Goal: Task Accomplishment & Management: Complete application form

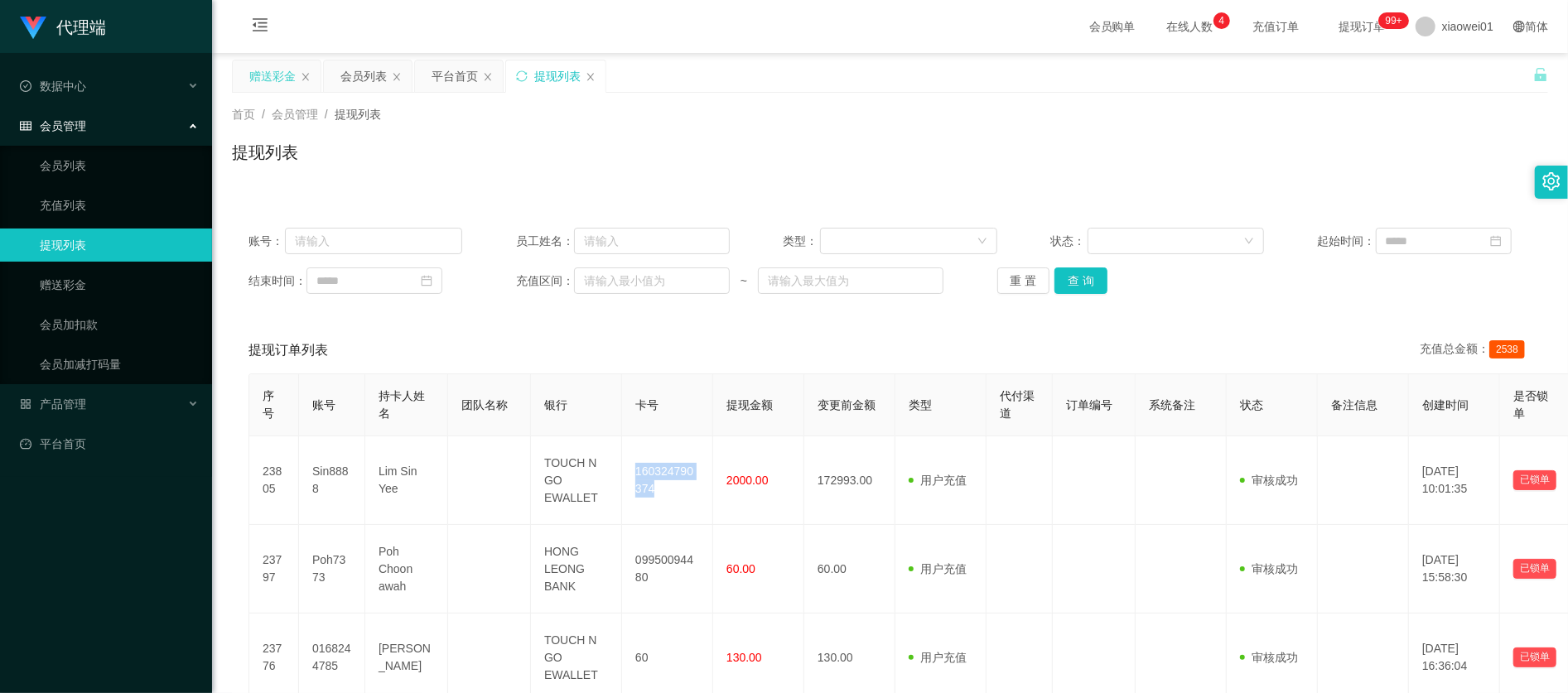
click at [256, 68] on div "赠送彩金" at bounding box center [272, 76] width 46 height 32
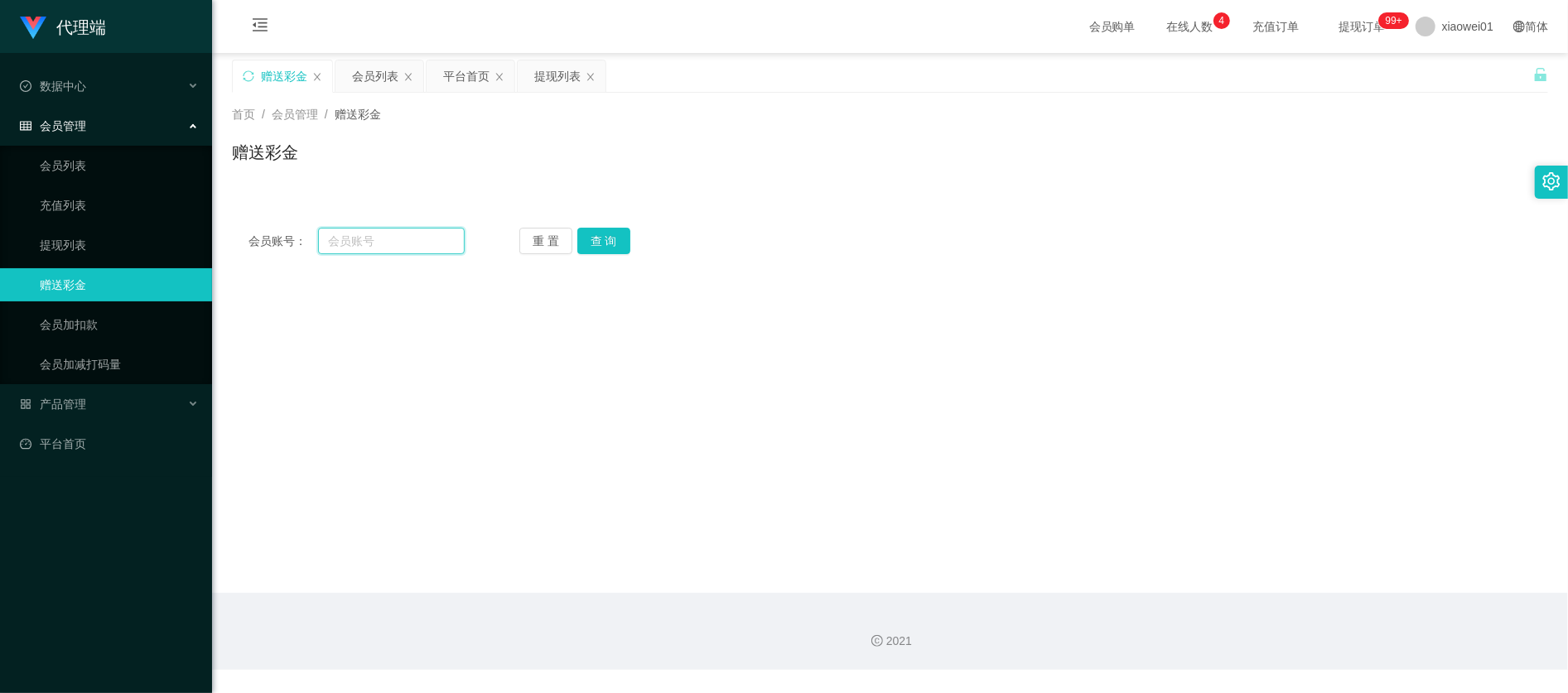
click at [405, 246] on input "text" at bounding box center [391, 241] width 147 height 26
paste input "yeott"
type input "yeott"
click at [608, 243] on button "查 询" at bounding box center [604, 241] width 53 height 26
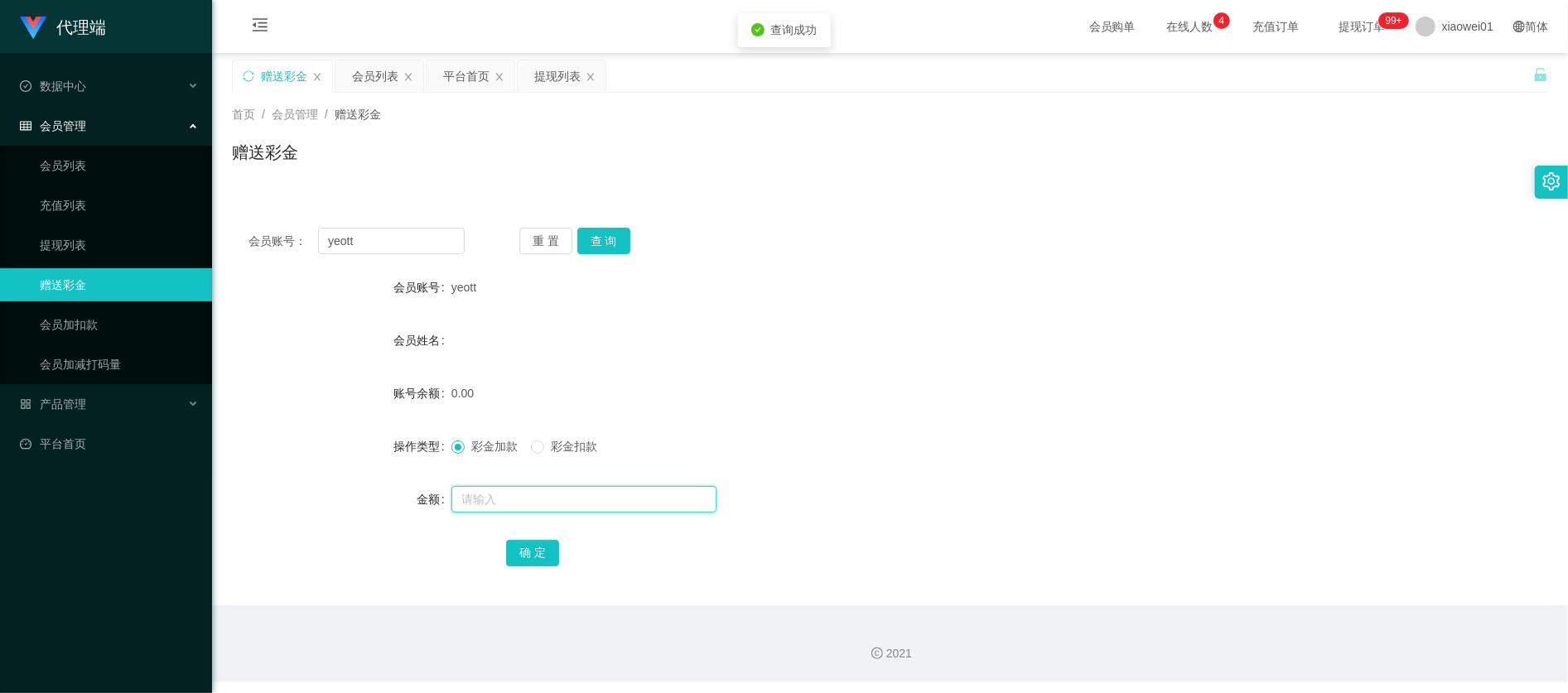
click at [525, 498] on input "text" at bounding box center [584, 499] width 265 height 26
type input "30"
click at [531, 555] on button "确 定" at bounding box center [533, 552] width 53 height 26
click at [976, 451] on div "彩金加款 彩金扣款" at bounding box center [835, 446] width 768 height 33
click at [73, 402] on span "产品管理" at bounding box center [53, 404] width 67 height 14
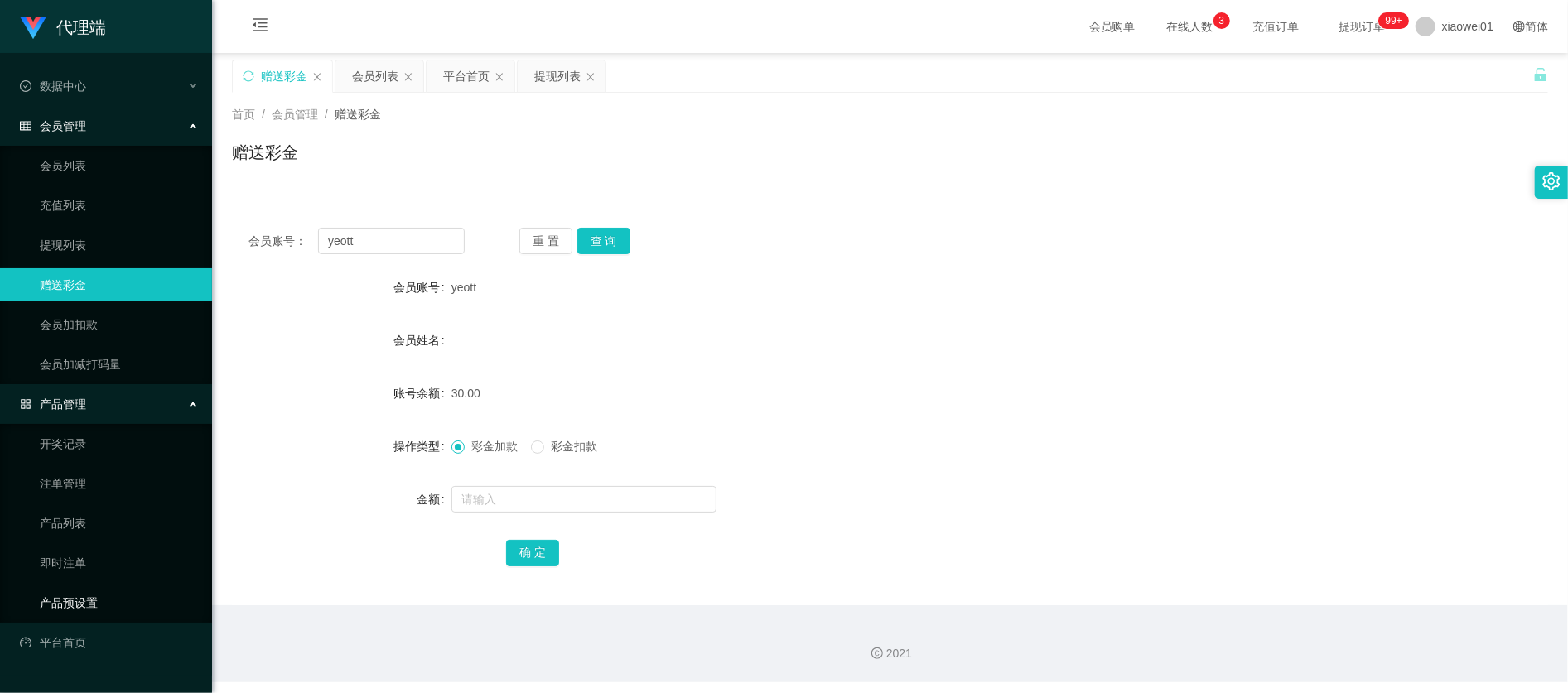
click at [128, 600] on link "产品预设置" at bounding box center [119, 603] width 159 height 33
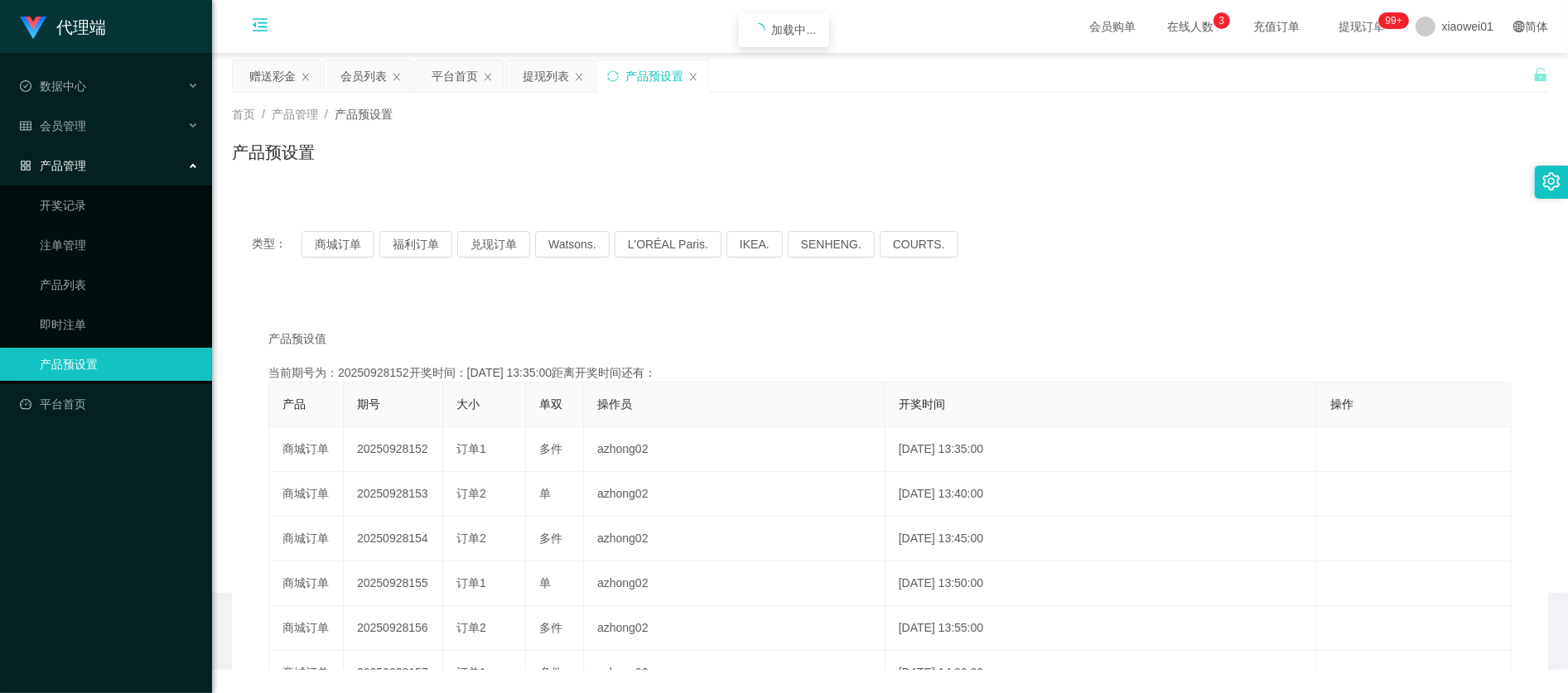
click at [260, 16] on icon "图标: menu-fold" at bounding box center [260, 24] width 16 height 16
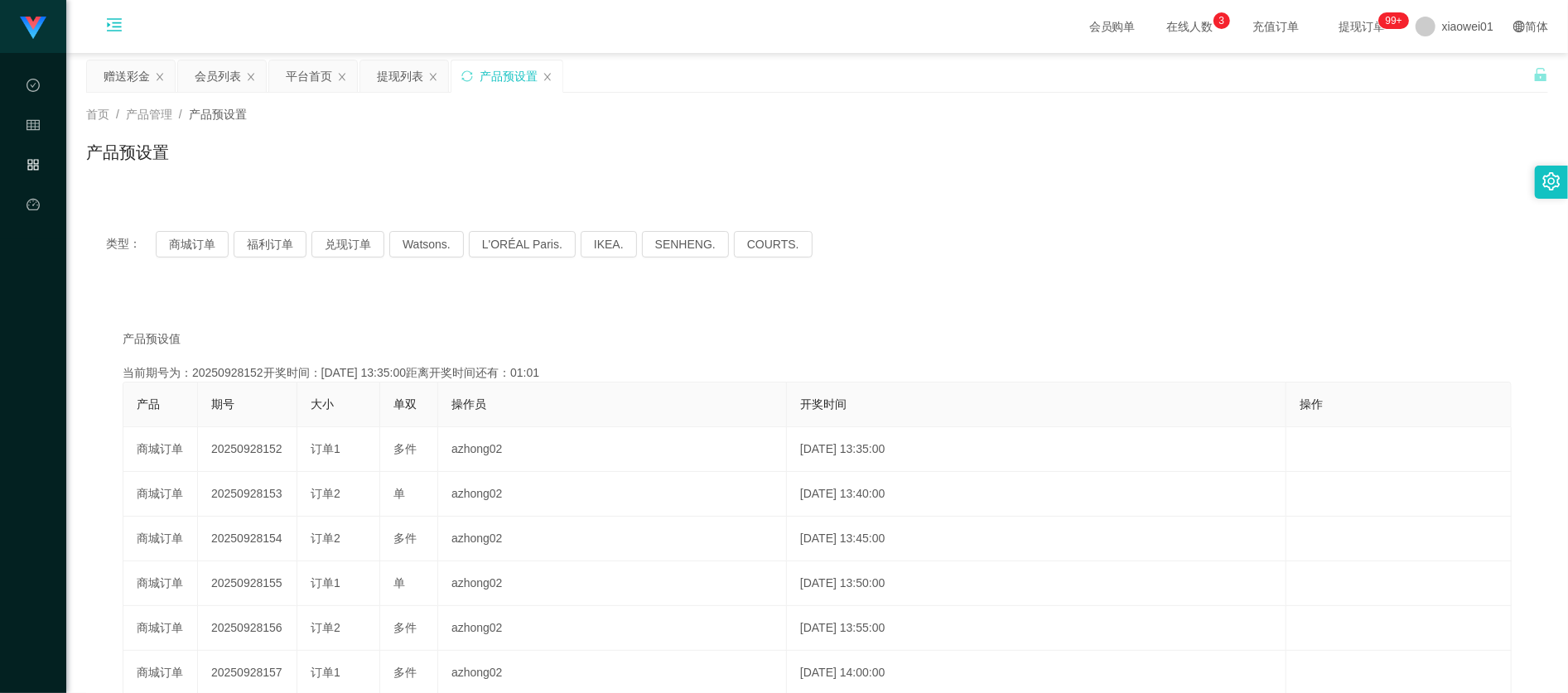
click at [189, 259] on div "类型： 商城订单 福利订单 兑现订单 Watsons. L'ORÉAL Paris. IKEA. [GEOGRAPHIC_DATA]. COURTS." at bounding box center [817, 244] width 1462 height 67
click at [204, 236] on button "商城订单" at bounding box center [192, 243] width 73 height 26
click at [119, 1] on icon "图标: menu-unfold" at bounding box center [114, 27] width 57 height 53
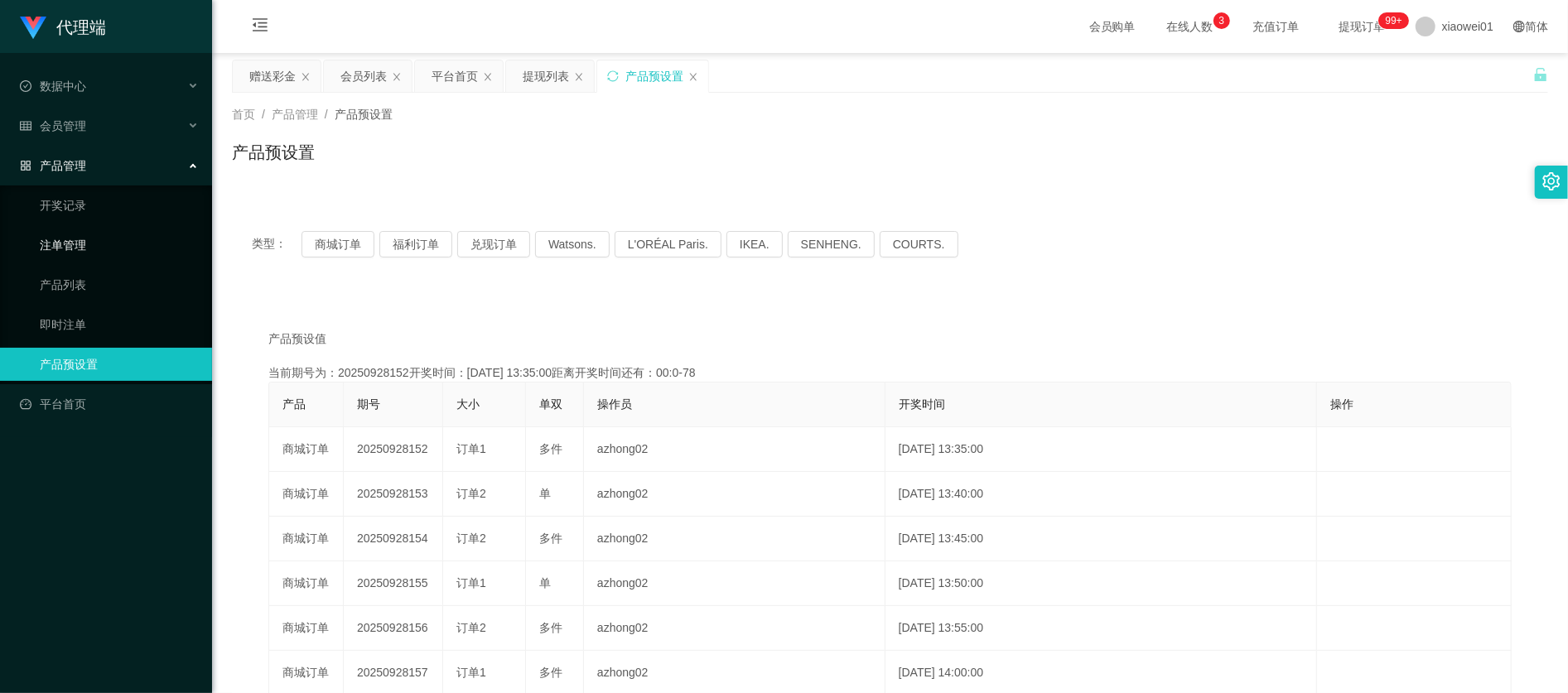
click at [71, 247] on link "注单管理" at bounding box center [119, 245] width 159 height 33
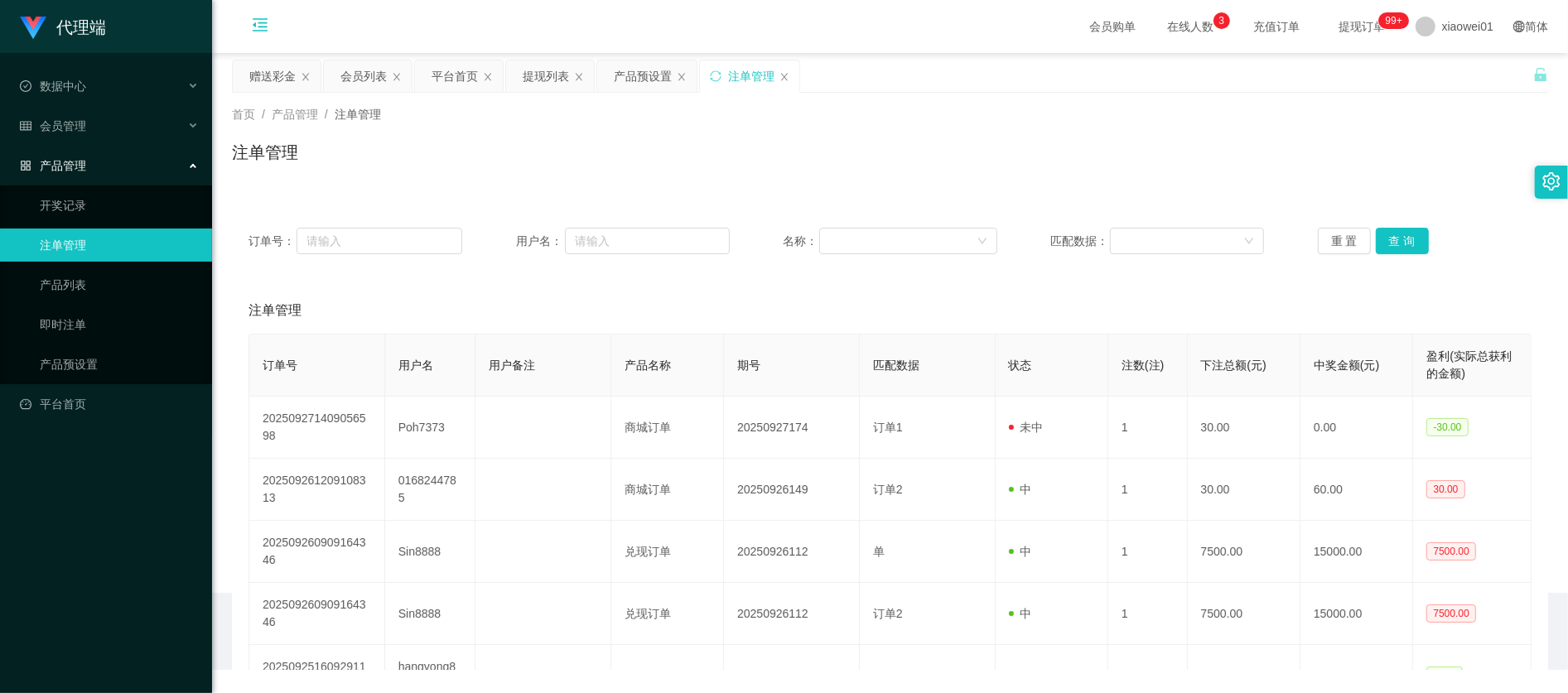
click at [247, 25] on icon "图标: menu-fold" at bounding box center [260, 27] width 57 height 53
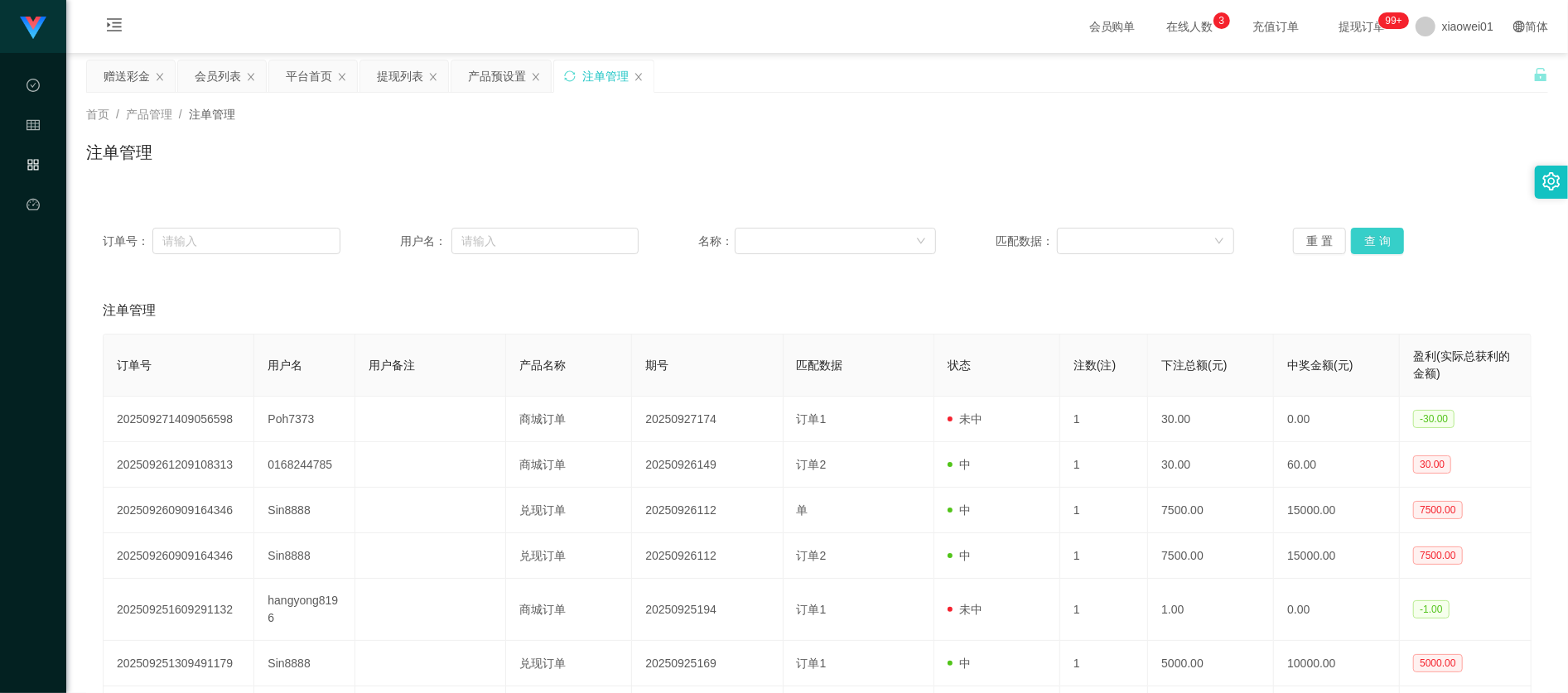
click at [1369, 251] on button "查 询" at bounding box center [1377, 241] width 53 height 26
click at [1382, 247] on button "查 询" at bounding box center [1377, 241] width 53 height 26
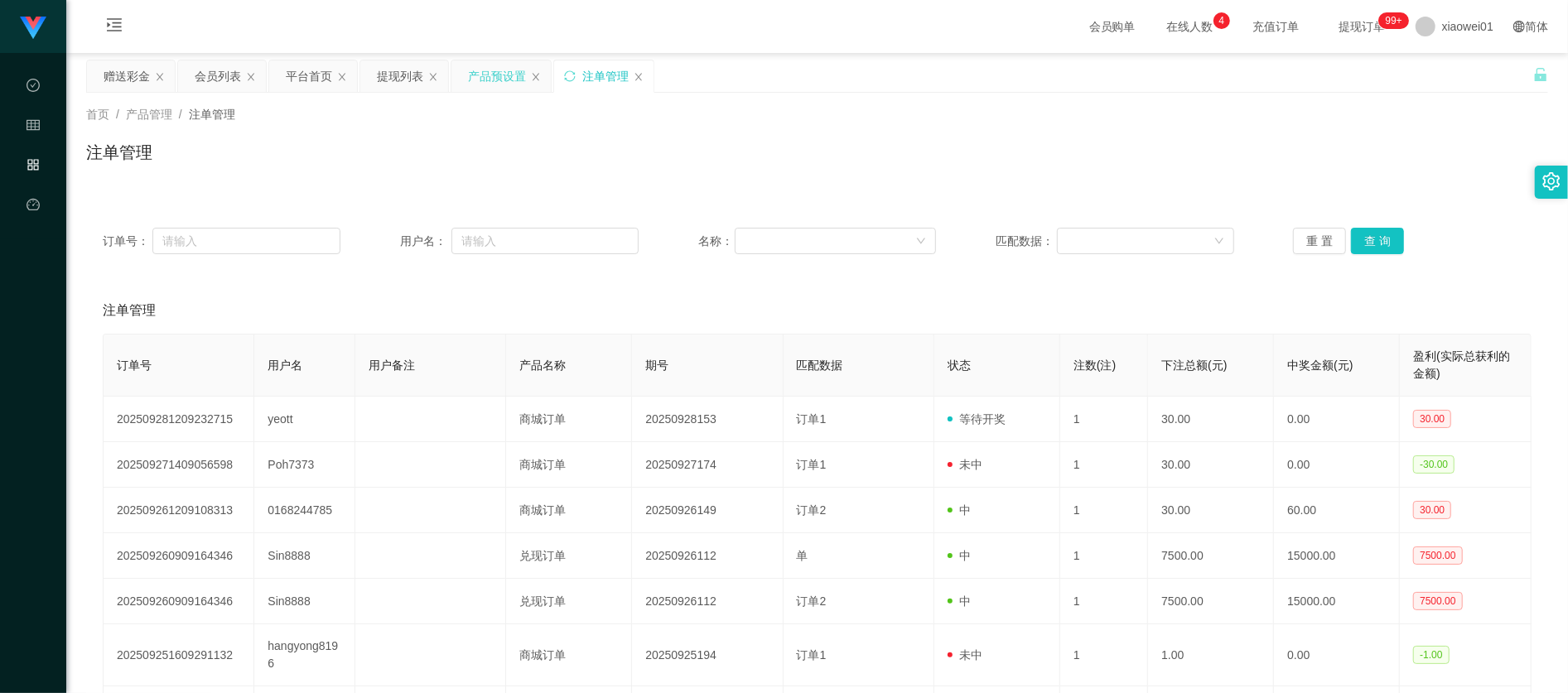
click at [501, 87] on div "产品预设置" at bounding box center [497, 76] width 58 height 32
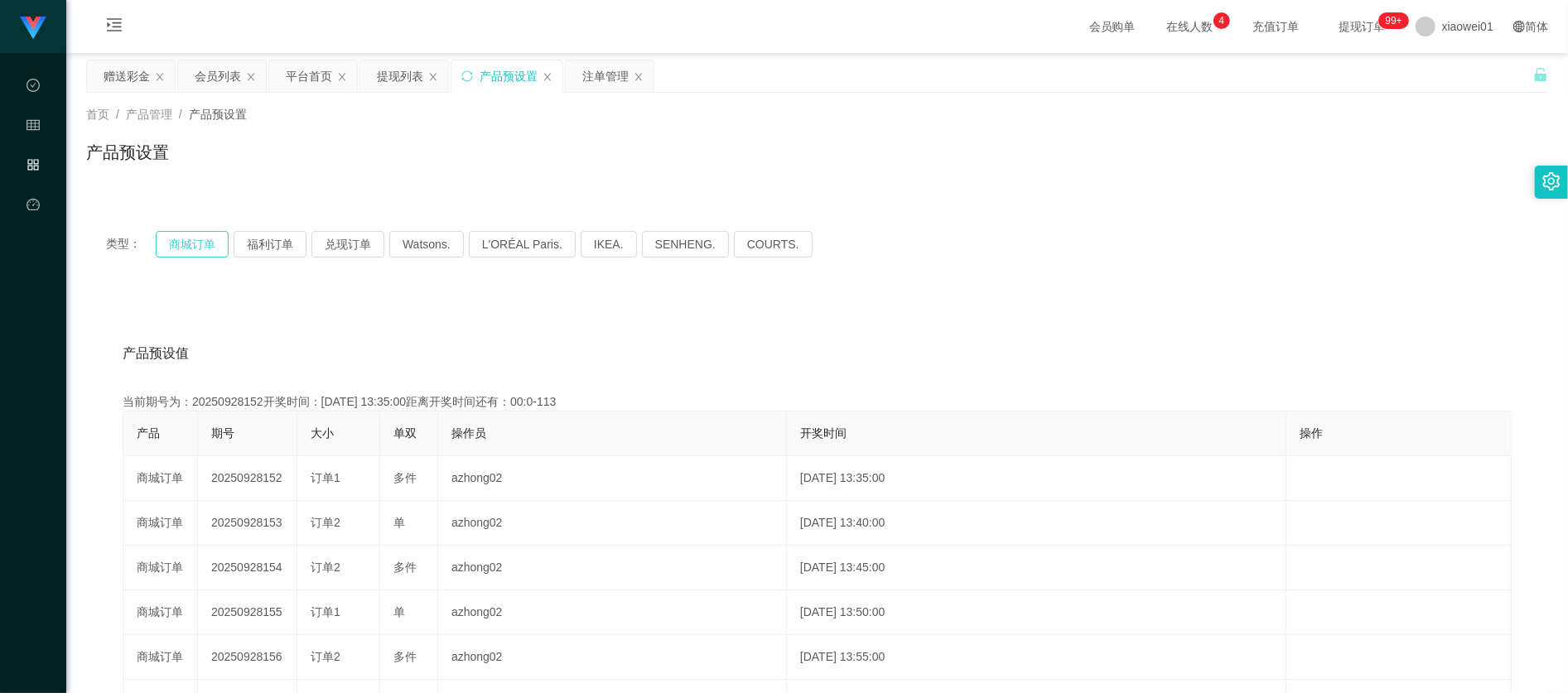
click at [179, 240] on button "商城订单" at bounding box center [192, 243] width 73 height 26
click at [117, 78] on div "赠送彩金" at bounding box center [126, 76] width 46 height 32
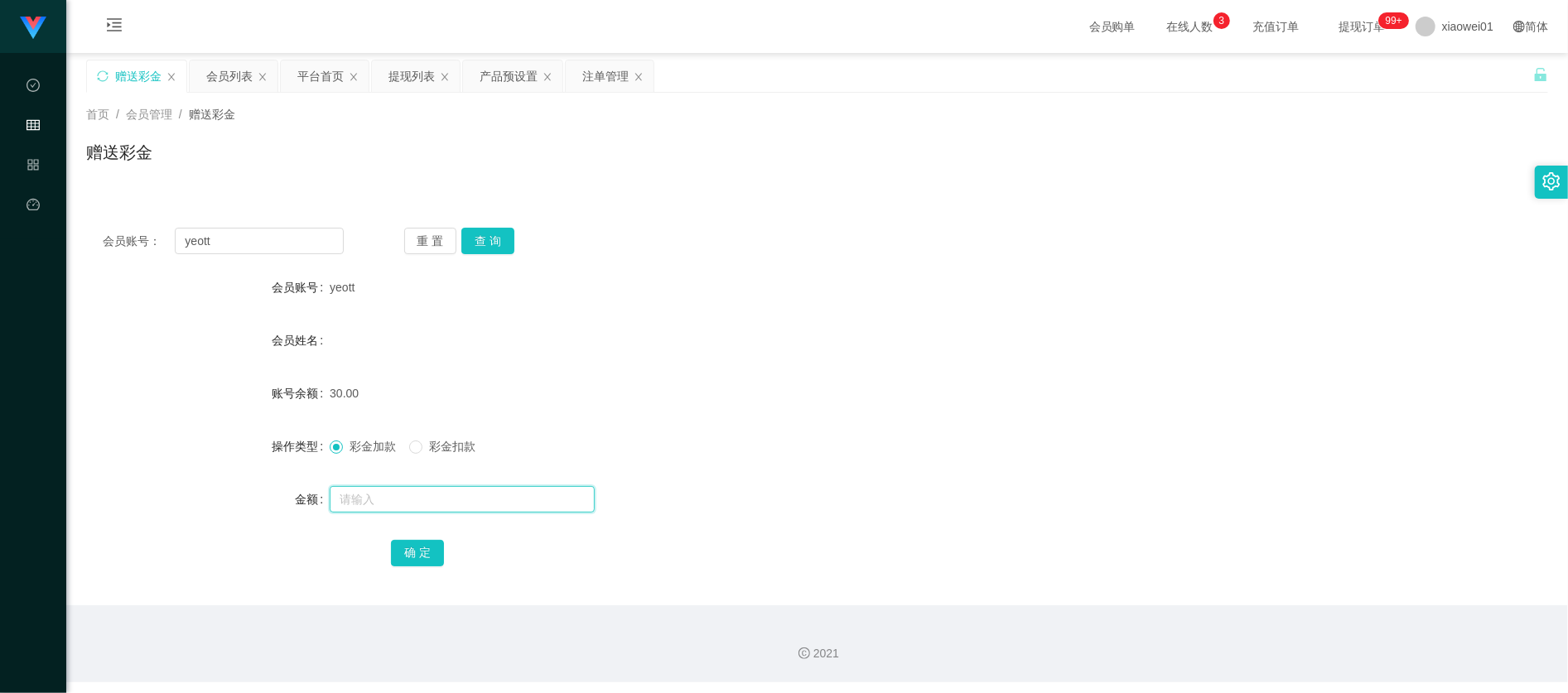
click at [387, 492] on input "text" at bounding box center [462, 499] width 265 height 26
click at [486, 247] on button "查 询" at bounding box center [488, 241] width 53 height 26
click at [412, 515] on div at bounding box center [756, 499] width 853 height 33
click at [406, 508] on input "text" at bounding box center [462, 499] width 265 height 26
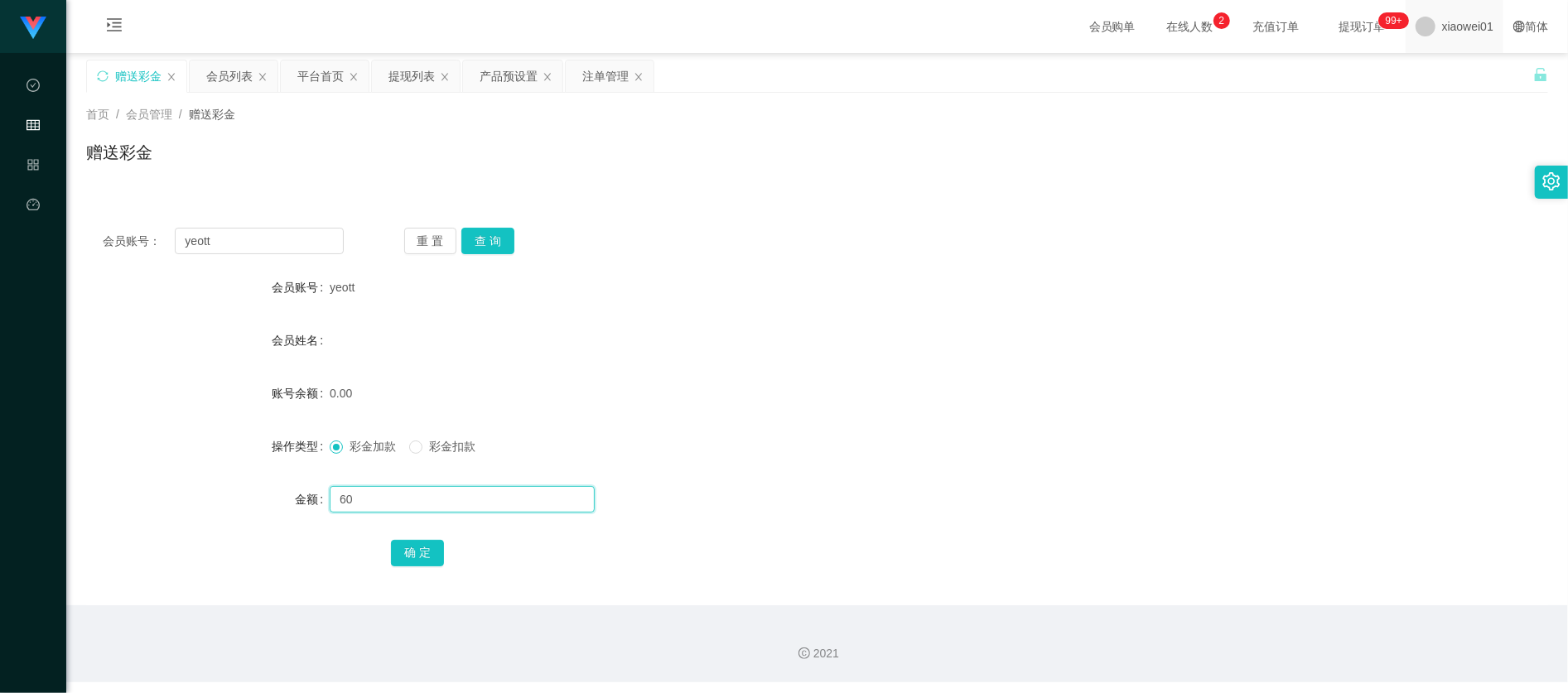
type input "60"
click at [409, 498] on input "60" at bounding box center [462, 499] width 265 height 26
click at [434, 564] on button "确 定" at bounding box center [417, 552] width 53 height 26
drag, startPoint x: 1196, startPoint y: 235, endPoint x: 1287, endPoint y: 176, distance: 108.5
click at [1187, 242] on div "会员账号： yeott 重 置 查 询" at bounding box center [817, 241] width 1462 height 26
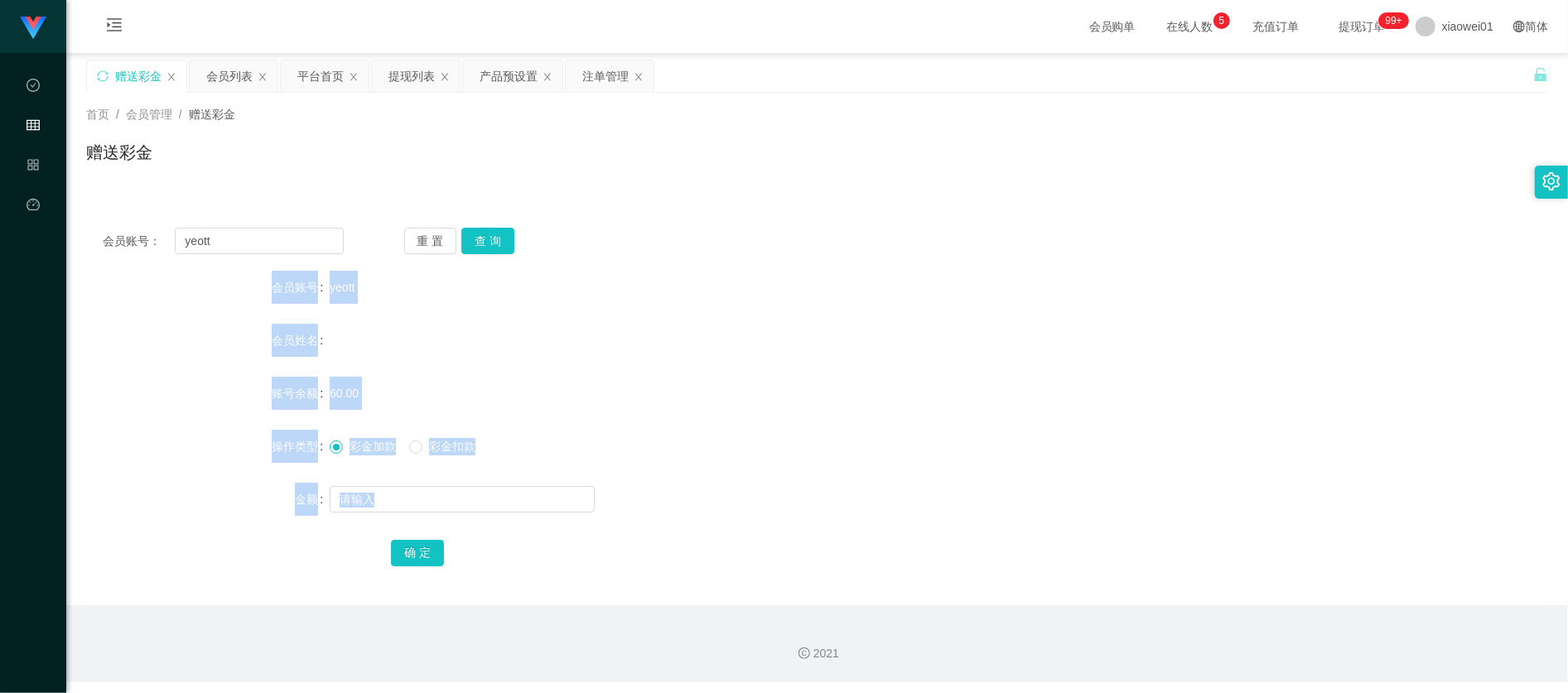
drag, startPoint x: 402, startPoint y: 530, endPoint x: 946, endPoint y: 196, distance: 638.4
click at [819, 242] on div "会员账号： yeott 重 置 查 询 会员账号 yeott 会员姓名 账号余额 60.00 操作类型 彩金加款 彩金扣款 金额 确 定" at bounding box center [817, 408] width 1462 height 395
click at [212, 71] on div "会员列表" at bounding box center [229, 76] width 46 height 32
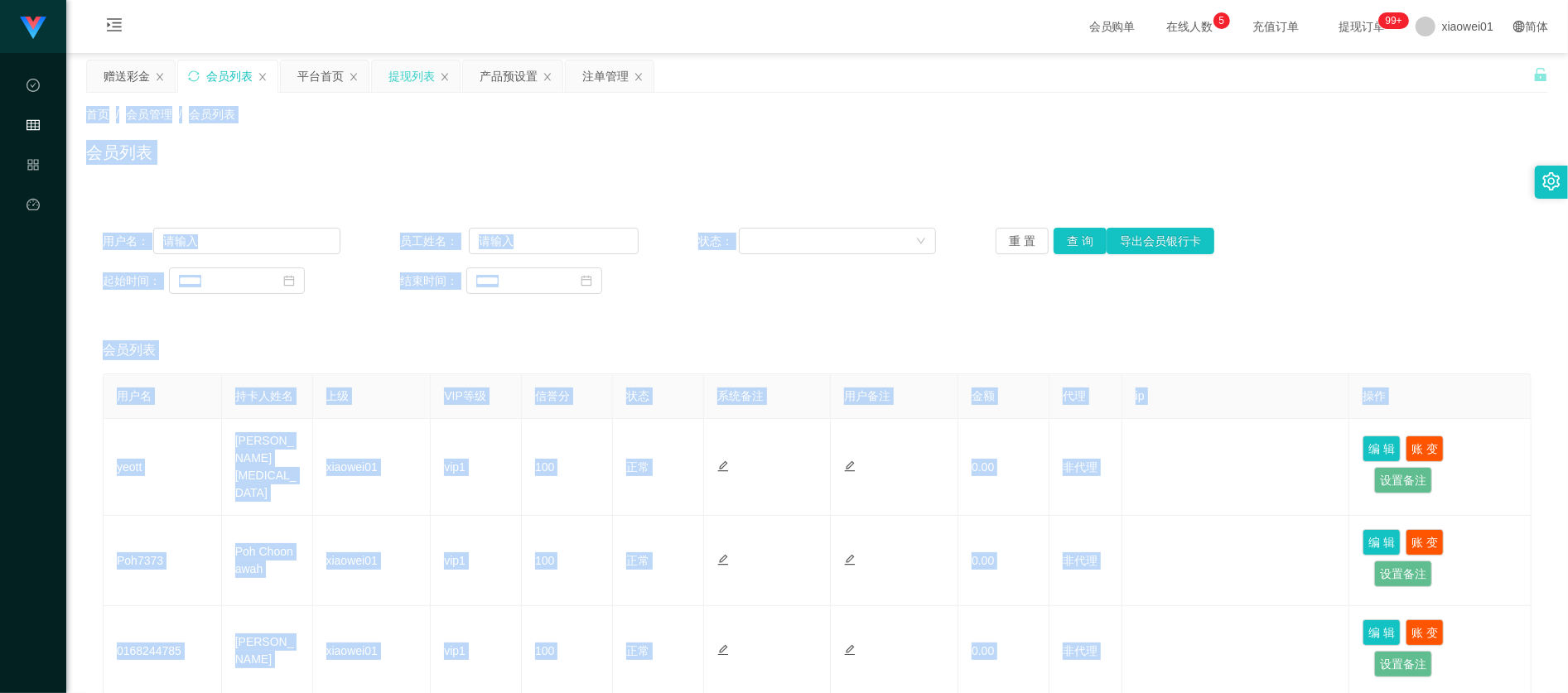
click at [405, 79] on div "提现列表" at bounding box center [411, 76] width 46 height 32
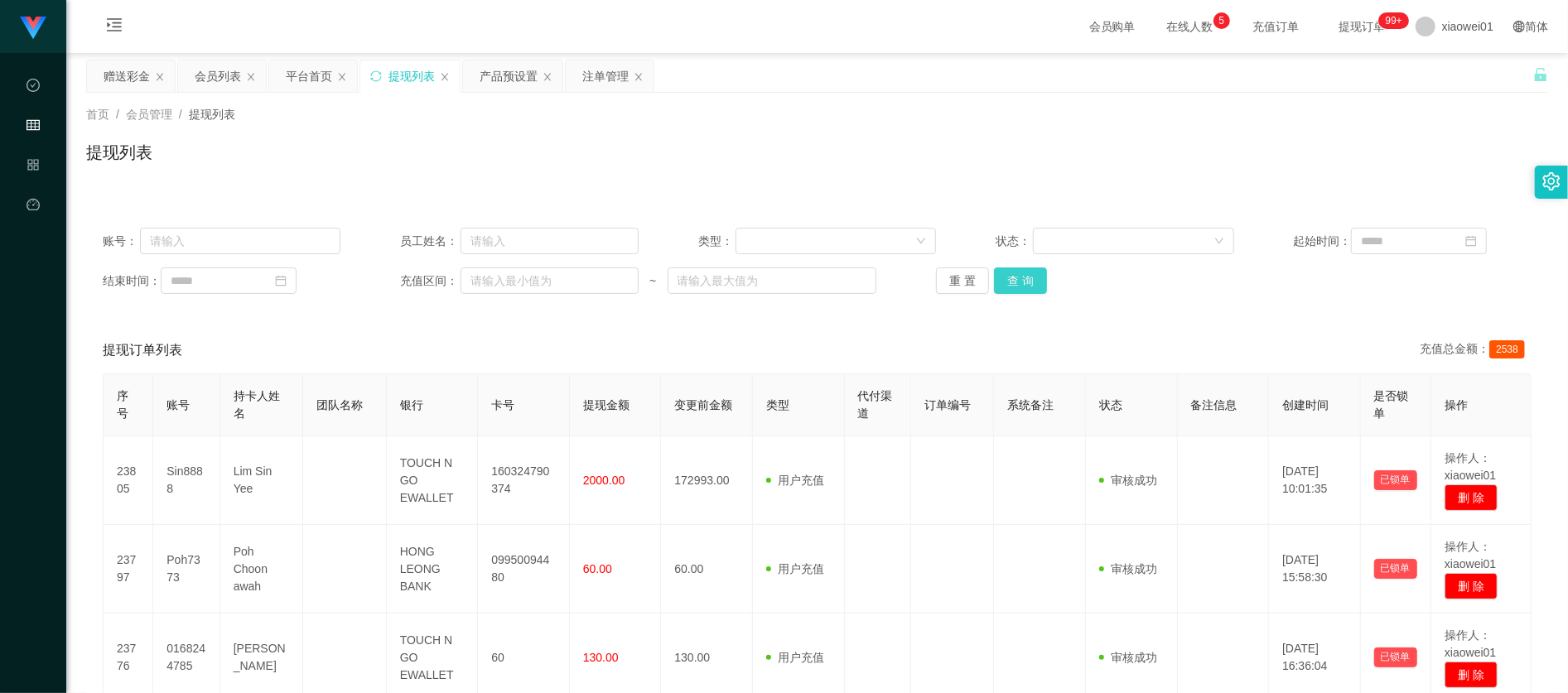
click at [1020, 282] on button "查 询" at bounding box center [1020, 280] width 53 height 26
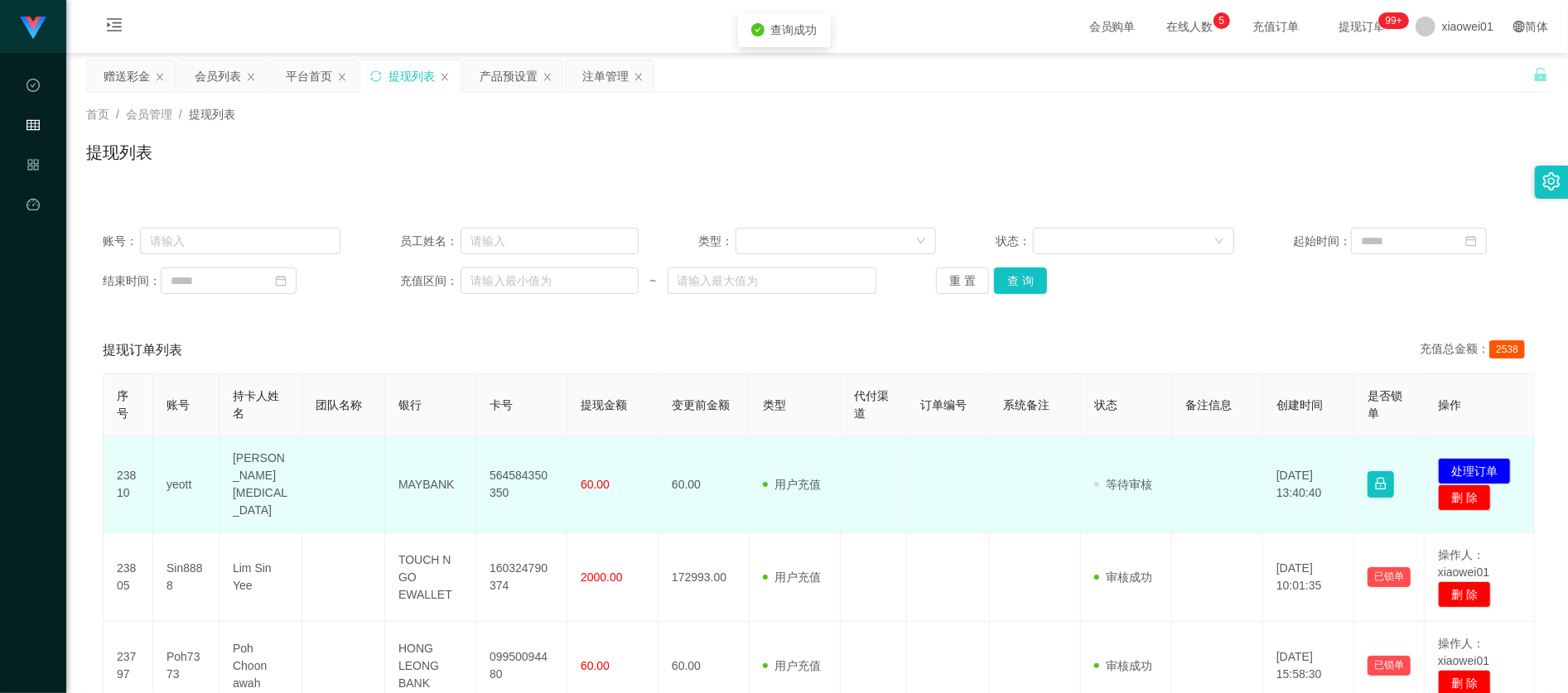
click at [514, 470] on td "564584350350" at bounding box center [522, 485] width 91 height 97
click at [512, 469] on td "564584350350" at bounding box center [522, 485] width 91 height 97
copy td "564584350350"
click at [1484, 458] on button "处理订单" at bounding box center [1474, 470] width 73 height 26
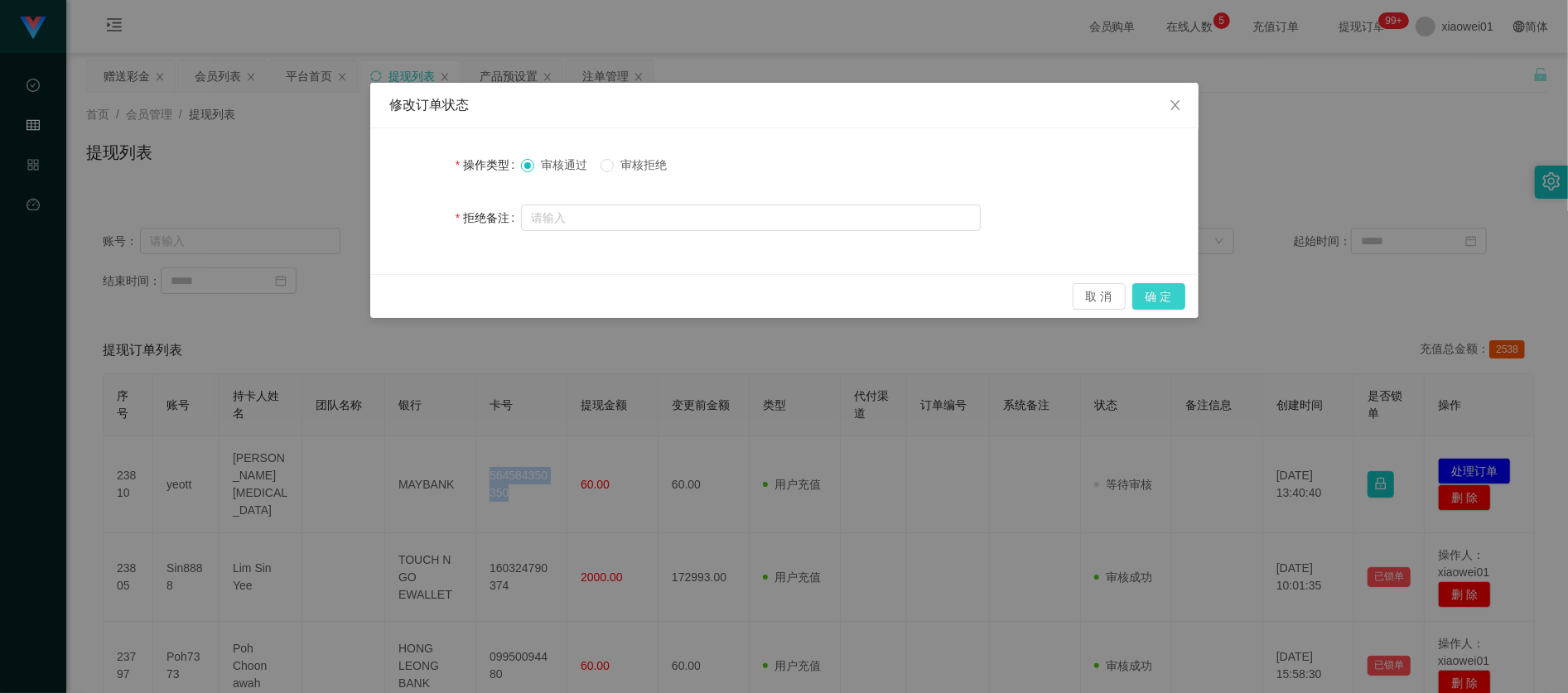
click at [1160, 296] on button "确 定" at bounding box center [1158, 296] width 53 height 26
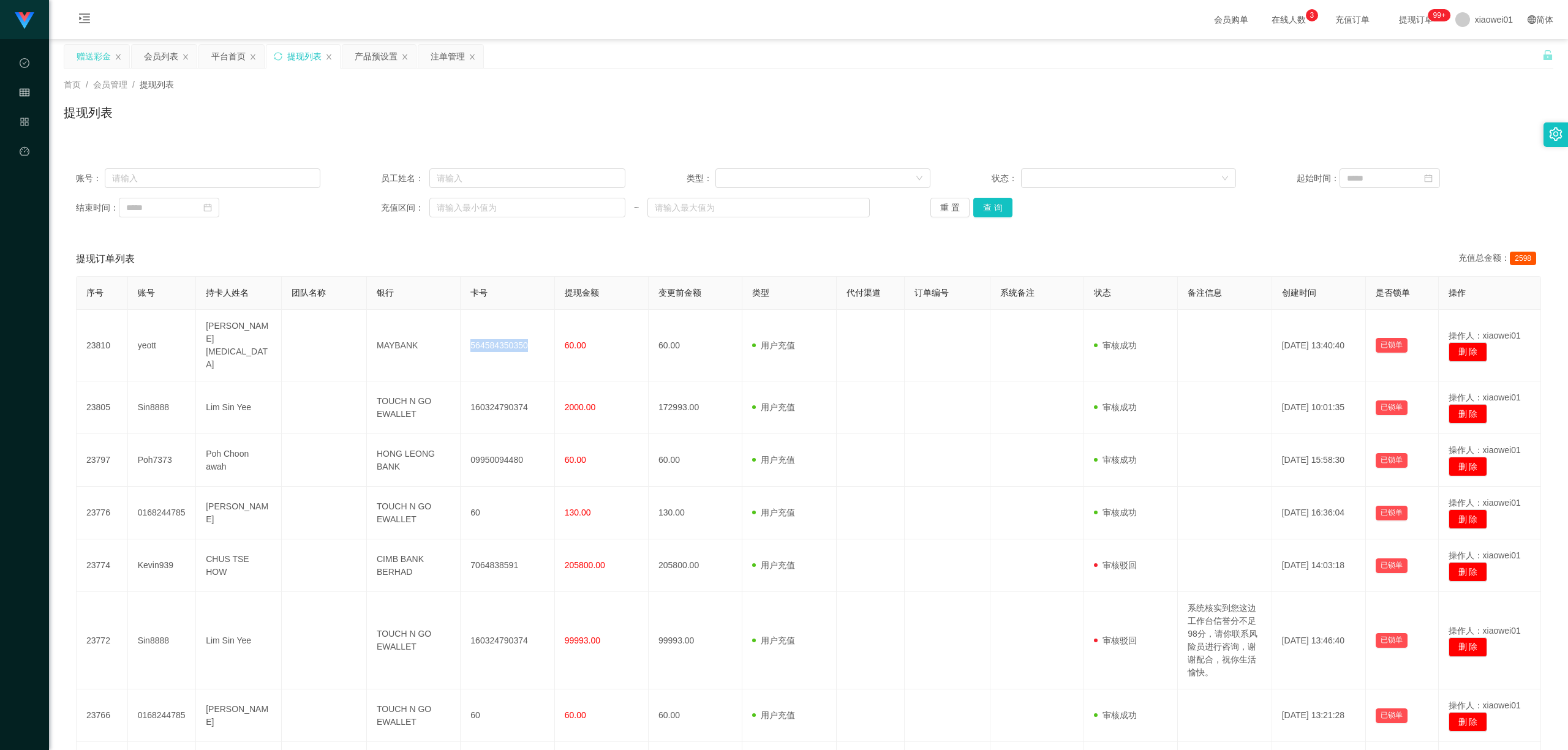
click at [72, 51] on div "赠送彩金" at bounding box center [97, 56] width 65 height 23
click at [81, 52] on div "赠送彩金" at bounding box center [93, 56] width 34 height 23
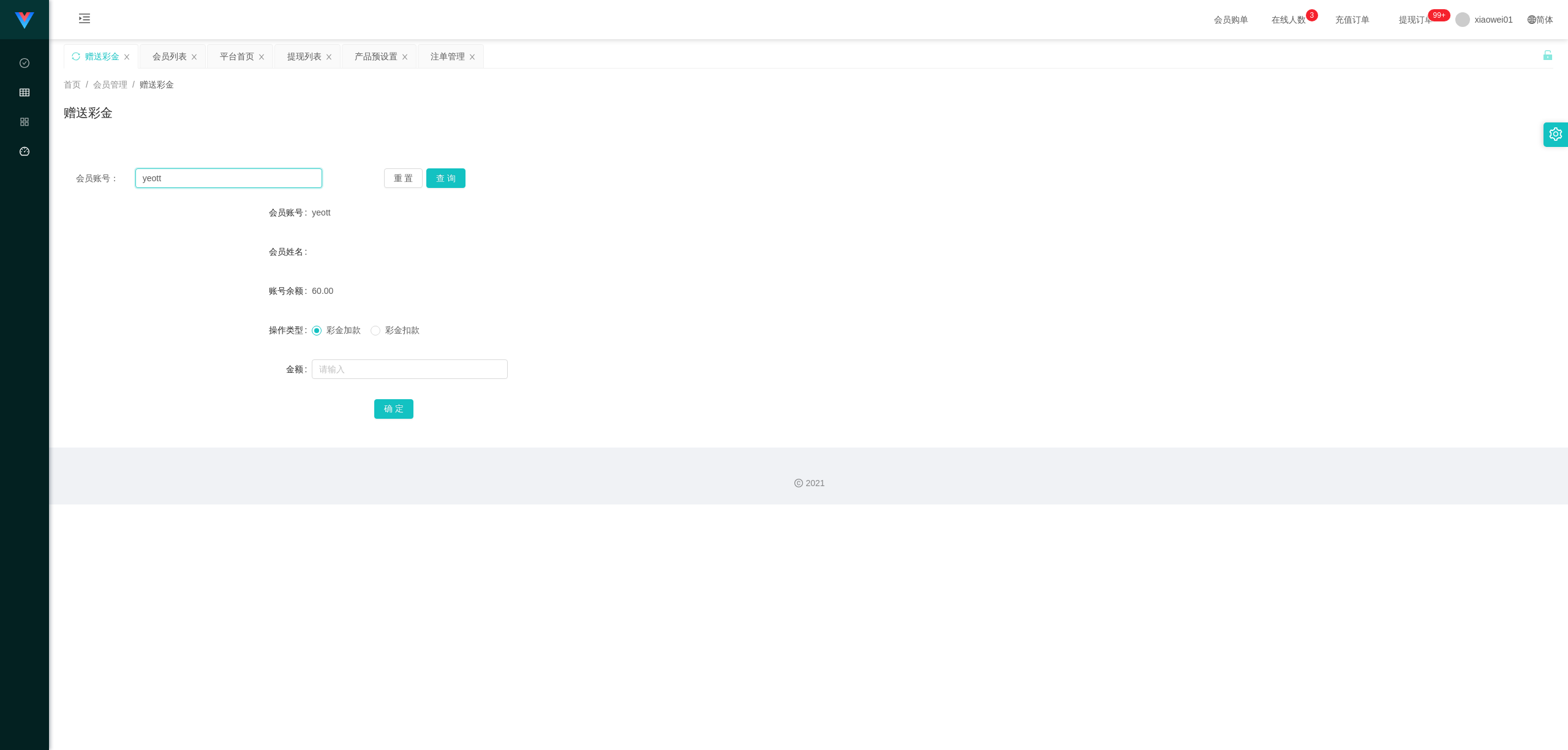
drag, startPoint x: 205, startPoint y: 182, endPoint x: 47, endPoint y: 153, distance: 160.6
click at [0, 151] on section "代理端 数据中心 会员管理 产品管理 平台首页 保存配置 重置配置 整体风格设置 主题色 导航设置 内容区域宽度 定宽 固定Header 固定侧边栏 其他设置…" at bounding box center [784, 252] width 1568 height 504
paste input "Loh7788"
type input "Loh7788"
click at [454, 174] on button "查 询" at bounding box center [446, 178] width 39 height 19
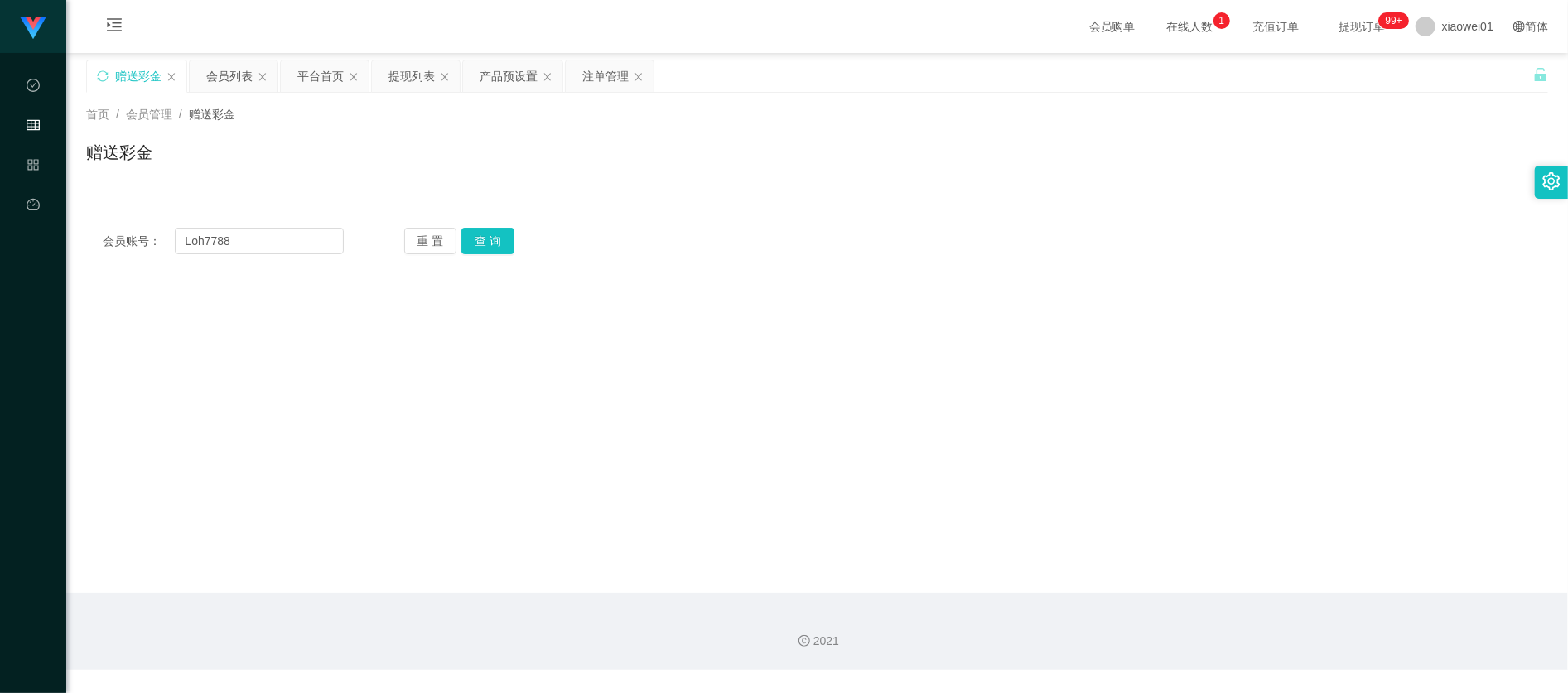
click at [270, 260] on div "会员账号： Loh7788 重 置 查 询 会员账号 yeott 会员姓名 账号余额 60.00 操作类型 彩金加款 彩金扣款 金额 确 定" at bounding box center [817, 241] width 1462 height 59
drag, startPoint x: 285, startPoint y: 233, endPoint x: -270, endPoint y: 199, distance: 556.0
click at [0, 199] on html "代理端 数据中心 会员管理 产品管理 平台首页 保存配置 重置配置 整体风格设置 主题色 导航设置 内容区域宽度 定宽 固定Header 固定侧边栏 其他设置…" at bounding box center [784, 346] width 1568 height 693
click at [480, 239] on button "查 询" at bounding box center [488, 241] width 53 height 26
click at [335, 78] on div "平台首页" at bounding box center [320, 76] width 46 height 32
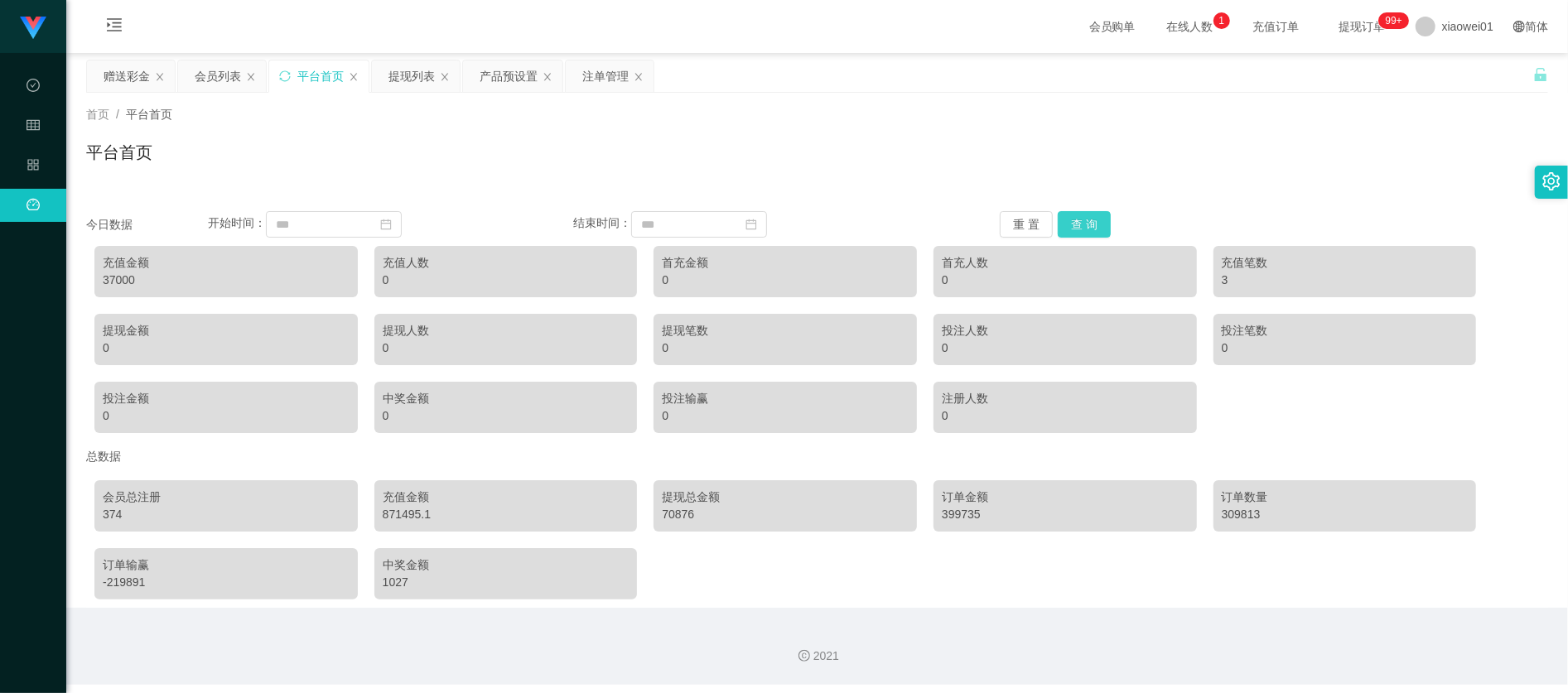
click at [1083, 215] on button "查 询" at bounding box center [1084, 223] width 53 height 26
click at [1093, 215] on button "查 询" at bounding box center [1084, 223] width 53 height 26
